Goal: Check status: Check status

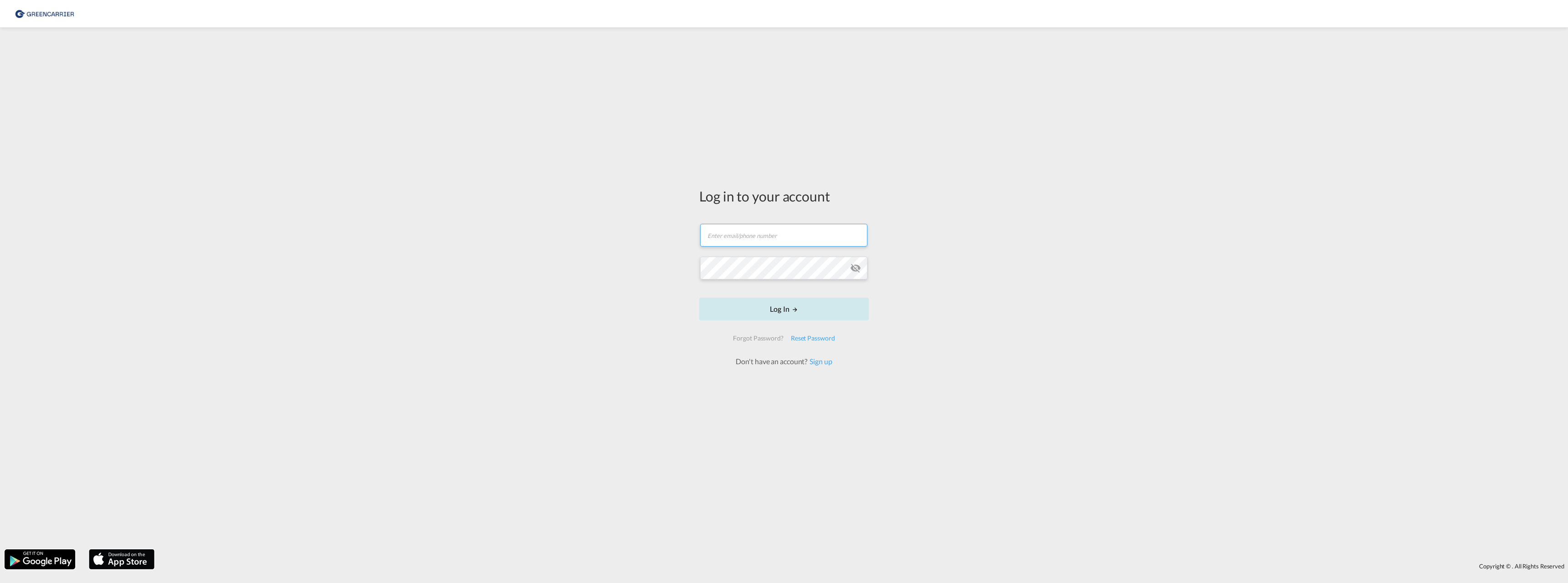
type input "[EMAIL_ADDRESS][DOMAIN_NAME]"
click at [779, 308] on button "Log In" at bounding box center [784, 309] width 170 height 23
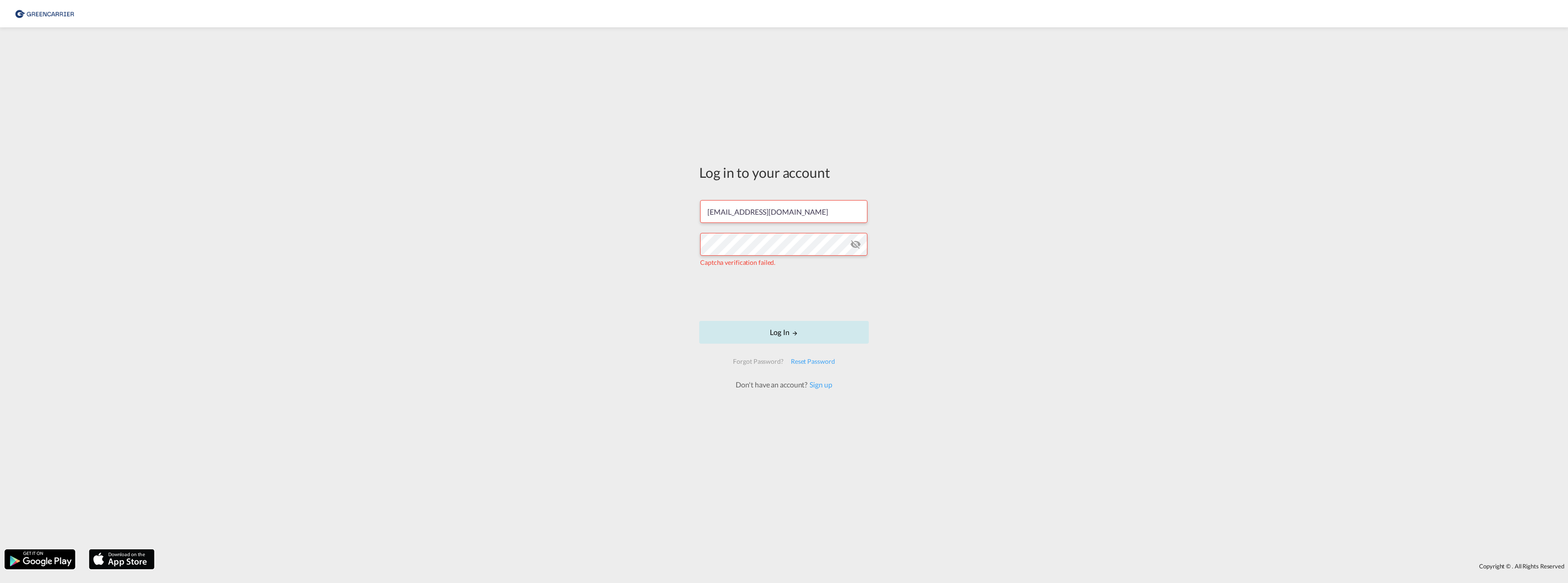
click at [784, 337] on button "Log In" at bounding box center [784, 332] width 170 height 23
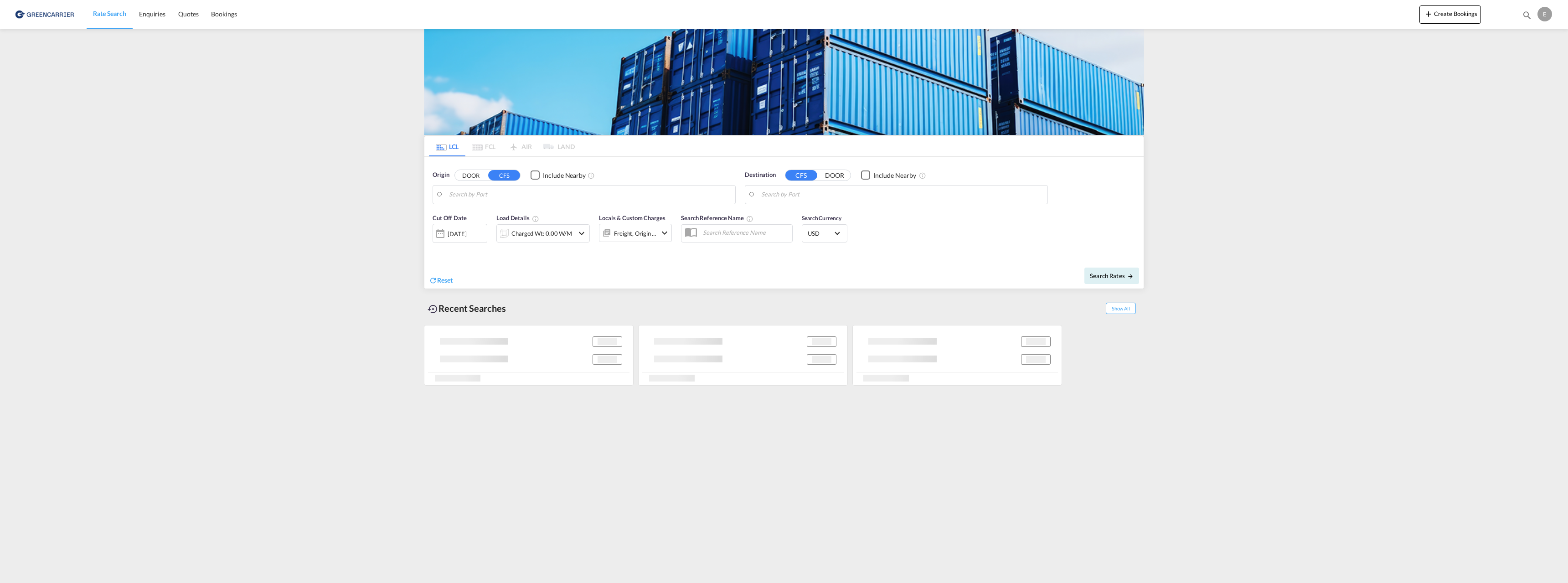
type input "[GEOGRAPHIC_DATA], NOOSL"
type input "[GEOGRAPHIC_DATA], [GEOGRAPHIC_DATA]"
click at [215, 14] on span "Bookings" at bounding box center [224, 14] width 26 height 8
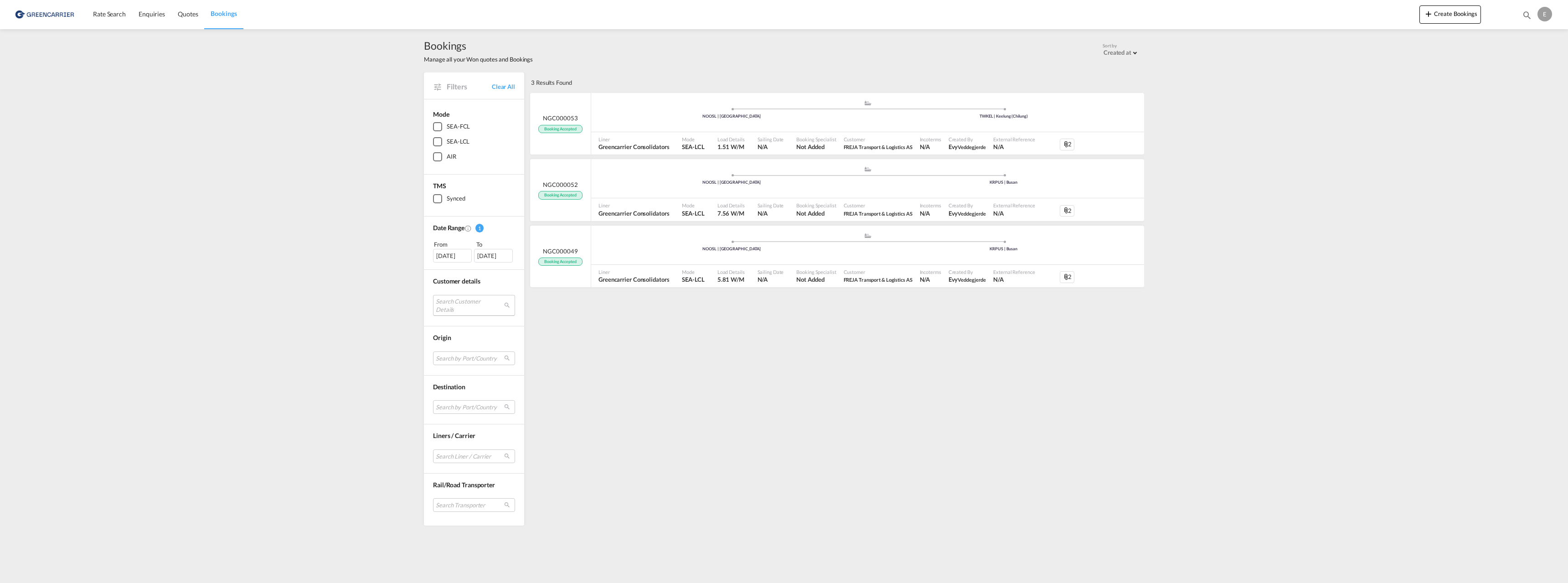
click at [460, 301] on md-select "Search Customer Details user name user [PERSON_NAME] [DOMAIN_NAME][EMAIL_ADDRES…" at bounding box center [474, 305] width 82 height 21
click at [424, 303] on div at bounding box center [426, 305] width 9 height 9
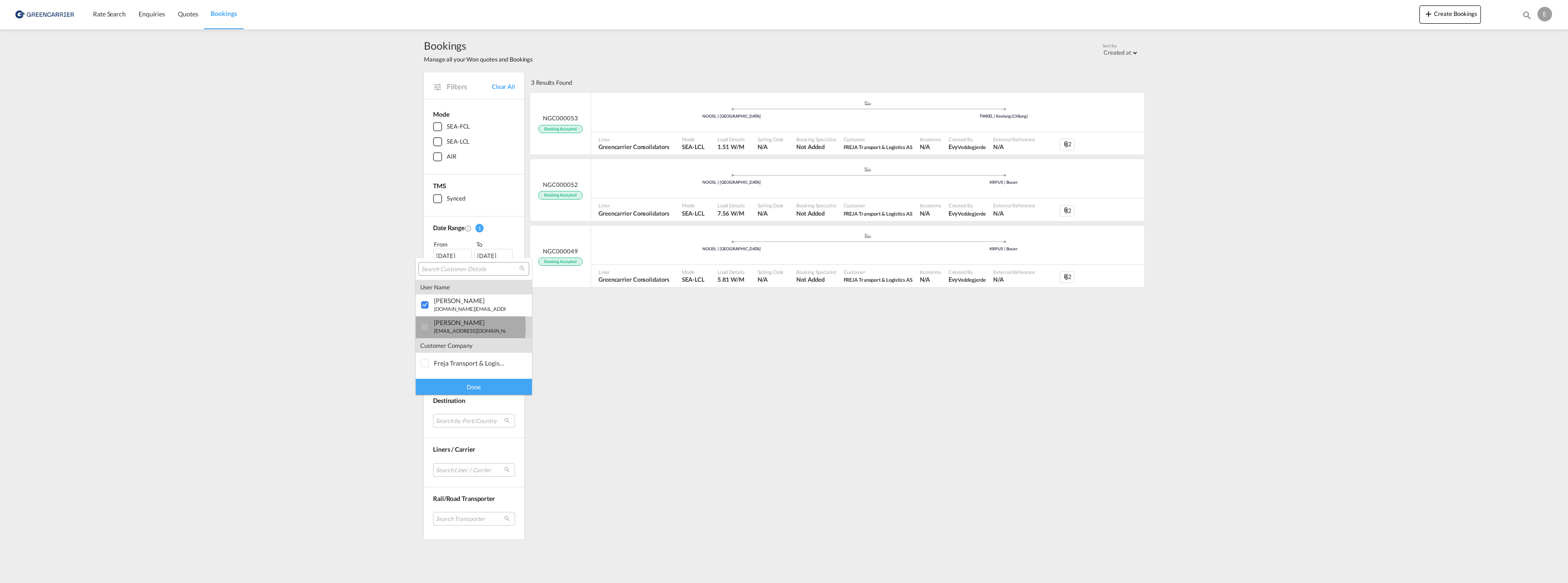
click at [424, 327] on div at bounding box center [426, 327] width 9 height 9
click at [425, 361] on div at bounding box center [426, 364] width 9 height 9
click at [455, 390] on div "Done" at bounding box center [474, 386] width 116 height 16
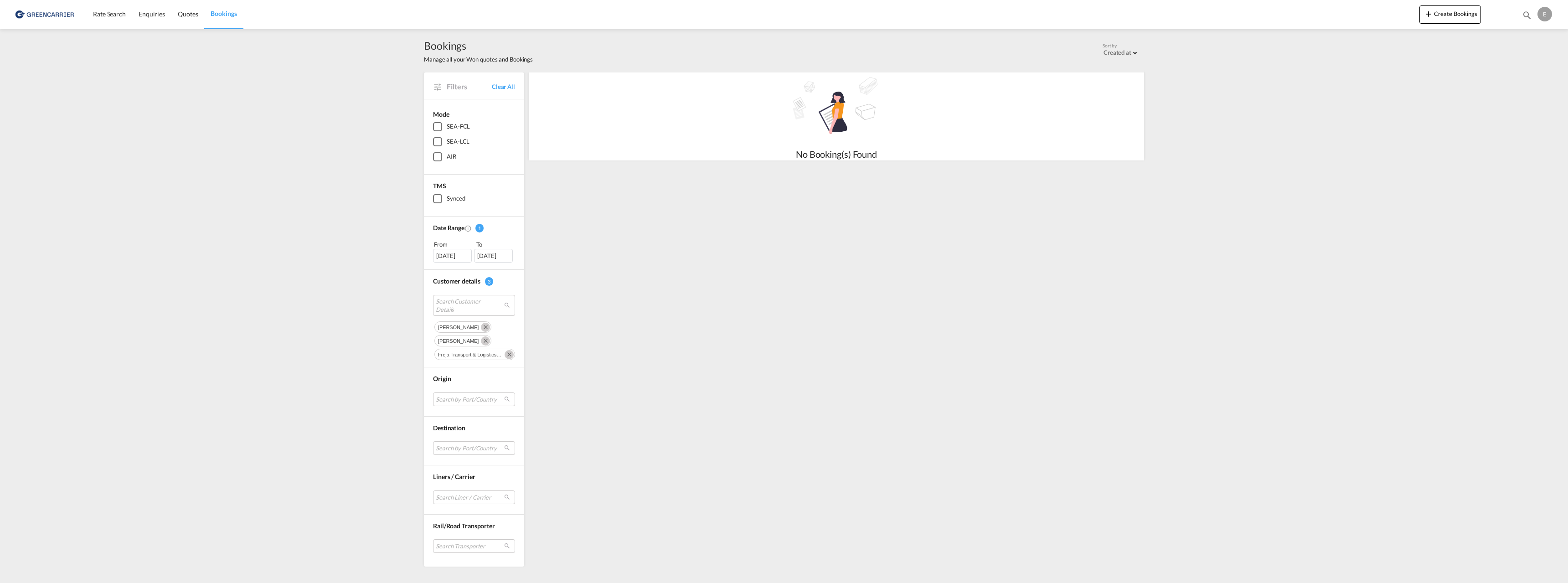
click at [481, 325] on md-icon "Remove" at bounding box center [485, 327] width 9 height 9
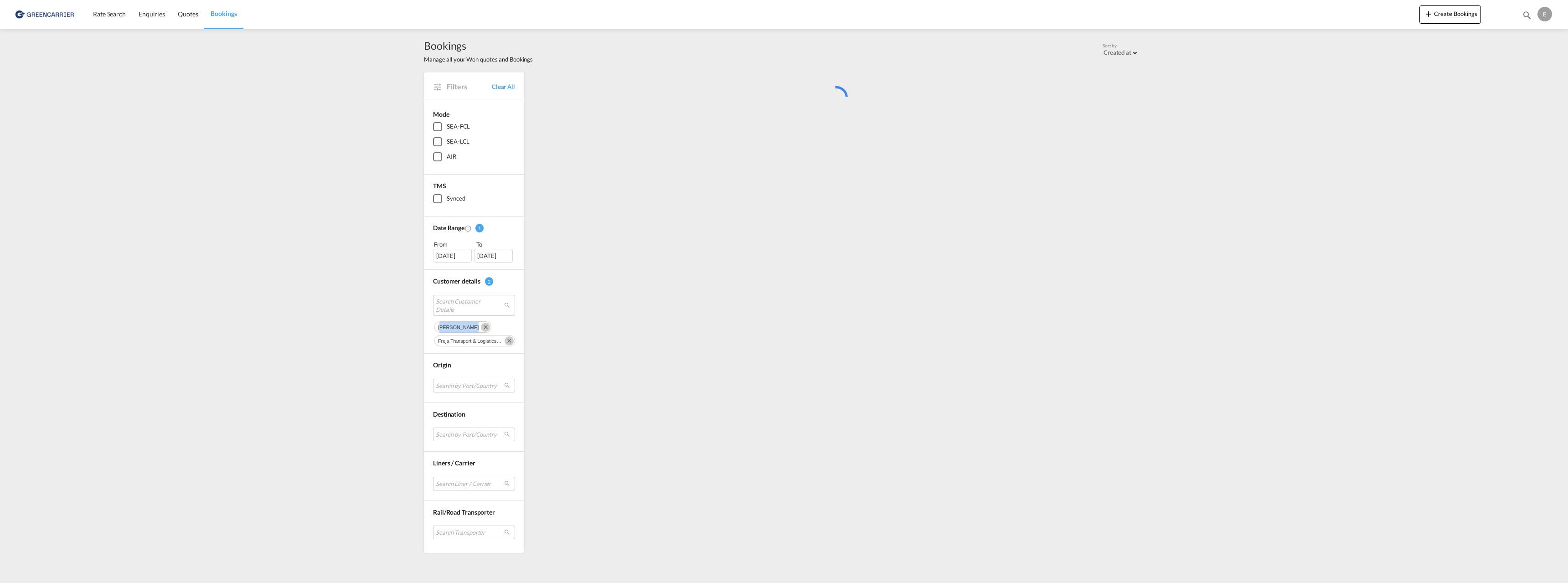
click at [481, 330] on md-chip "[PERSON_NAME]" at bounding box center [463, 327] width 57 height 11
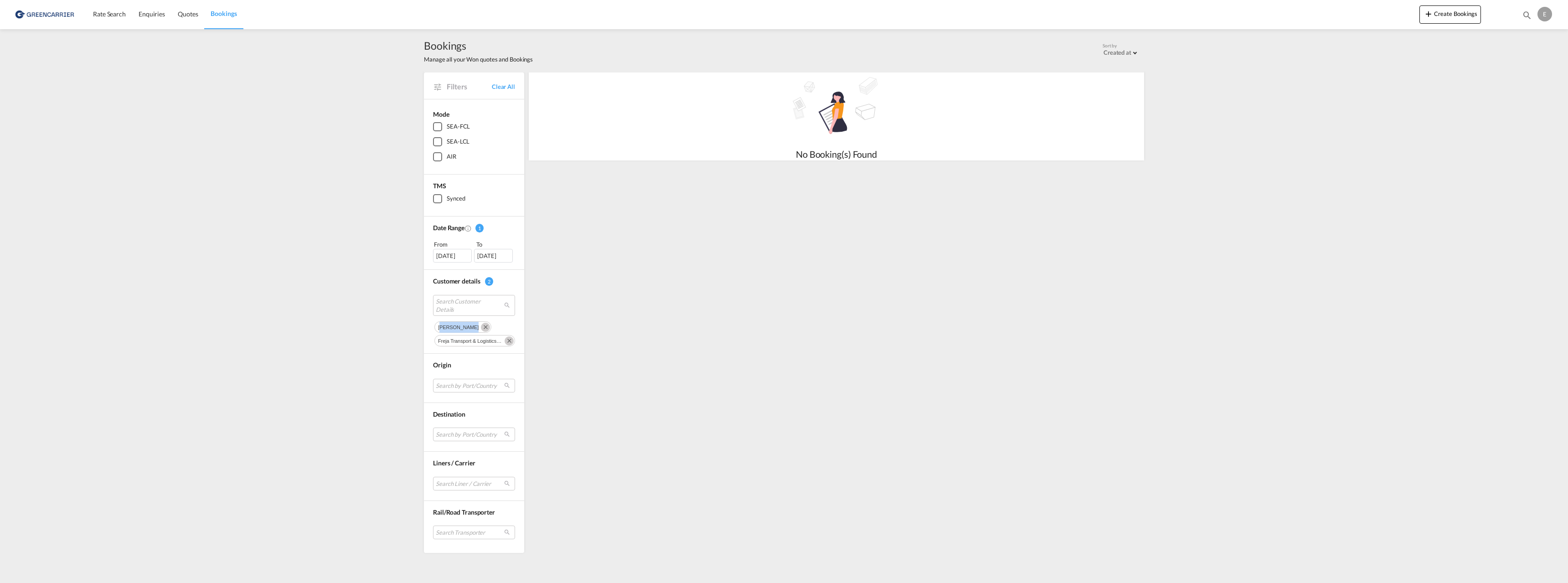
click at [481, 330] on md-icon "Remove" at bounding box center [485, 327] width 9 height 9
click at [507, 326] on md-icon "Remove" at bounding box center [509, 327] width 9 height 9
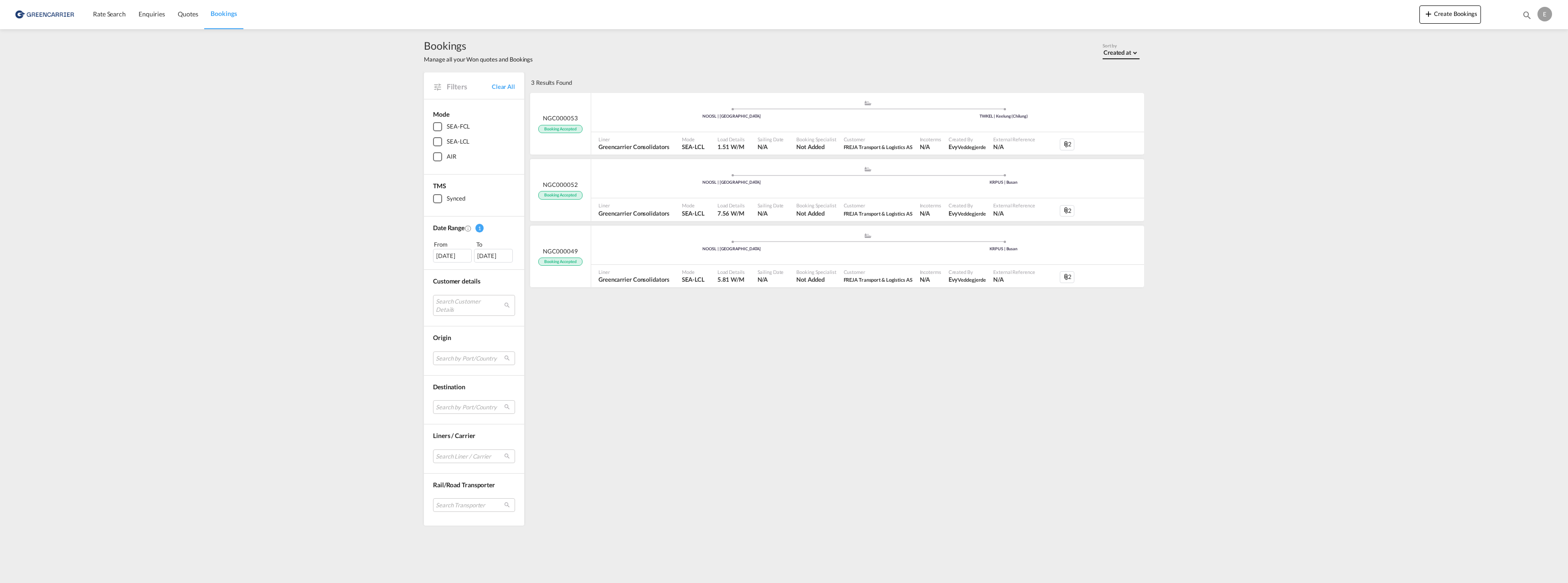
click at [1117, 55] on div "Created at" at bounding box center [1118, 53] width 28 height 8
click at [690, 50] on md-backdrop at bounding box center [784, 291] width 1568 height 583
click at [791, 392] on div "3 Results Found .a{fill:#3f3d56;}.b,.l,.r,.t{fill:#fff;}.c{fill:#cecece;}.d{fil…" at bounding box center [837, 299] width 616 height 453
